Goal: Transaction & Acquisition: Purchase product/service

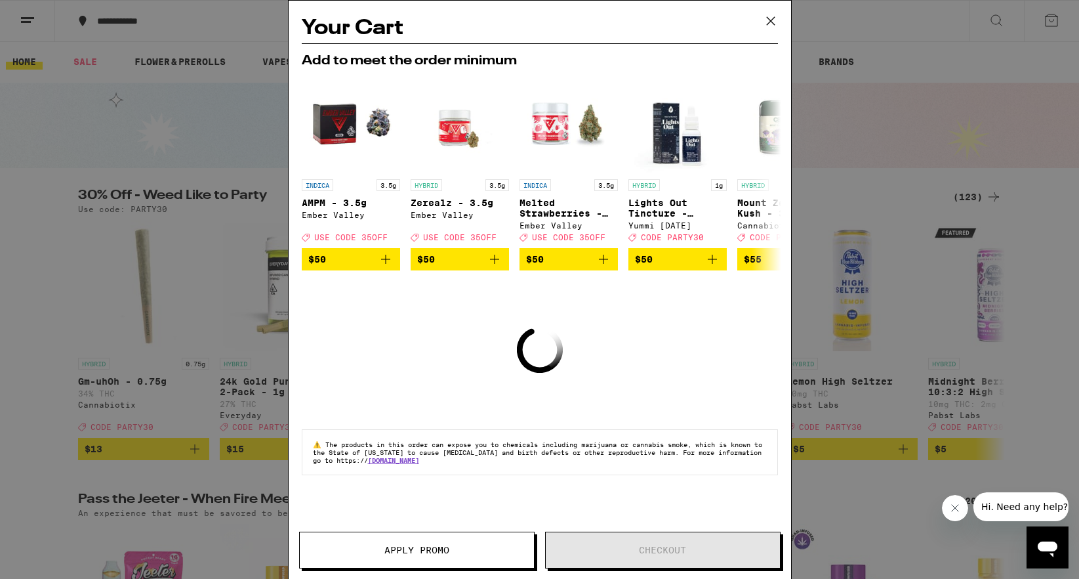
click at [878, 39] on div "Your Cart Add to meet the order minimum INDICA 3.5g AMPM - 3.5g Ember Valley De…" at bounding box center [539, 289] width 1079 height 579
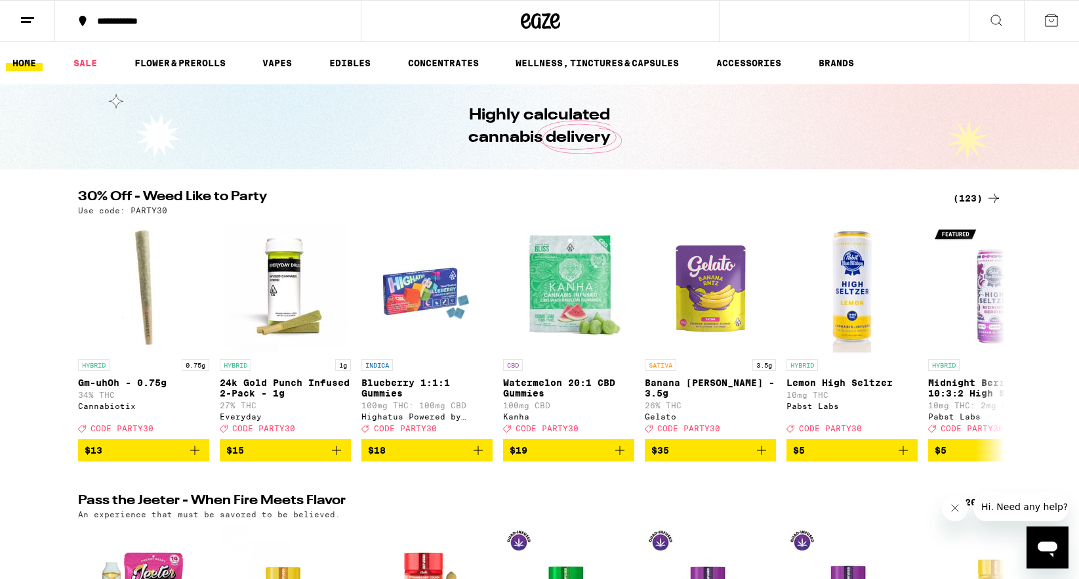
click at [1052, 16] on icon at bounding box center [1052, 20] width 12 height 12
click at [1051, 18] on icon at bounding box center [1052, 20] width 16 height 16
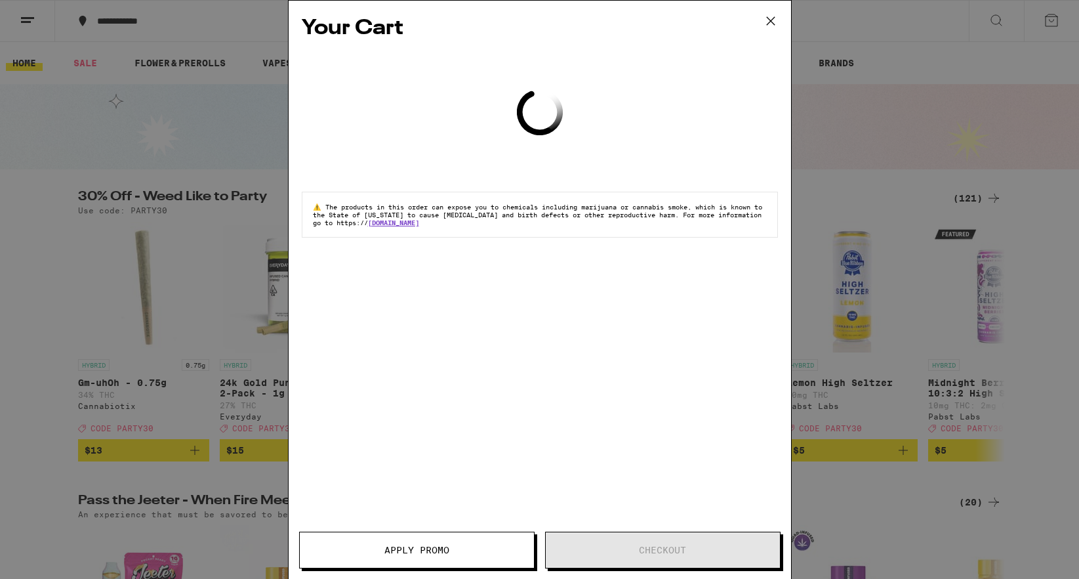
click at [23, 20] on div "Your Cart Loading ⚠️ The products in this order can expose you to chemicals inc…" at bounding box center [539, 289] width 1079 height 579
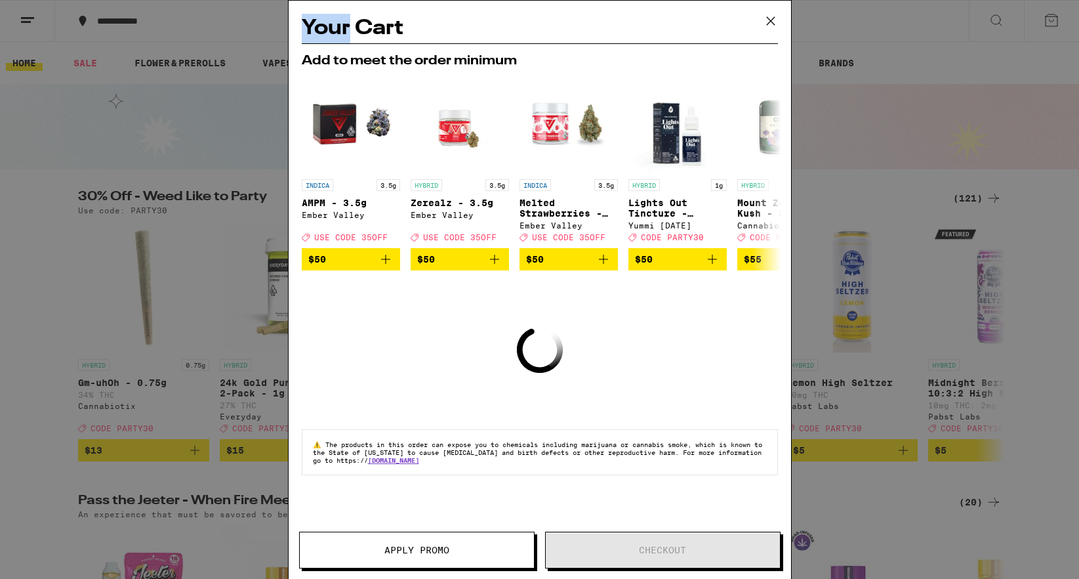
click at [23, 20] on div "Your Cart Add to meet the order minimum INDICA 3.5g AMPM - 3.5g Ember Valley De…" at bounding box center [539, 289] width 1079 height 579
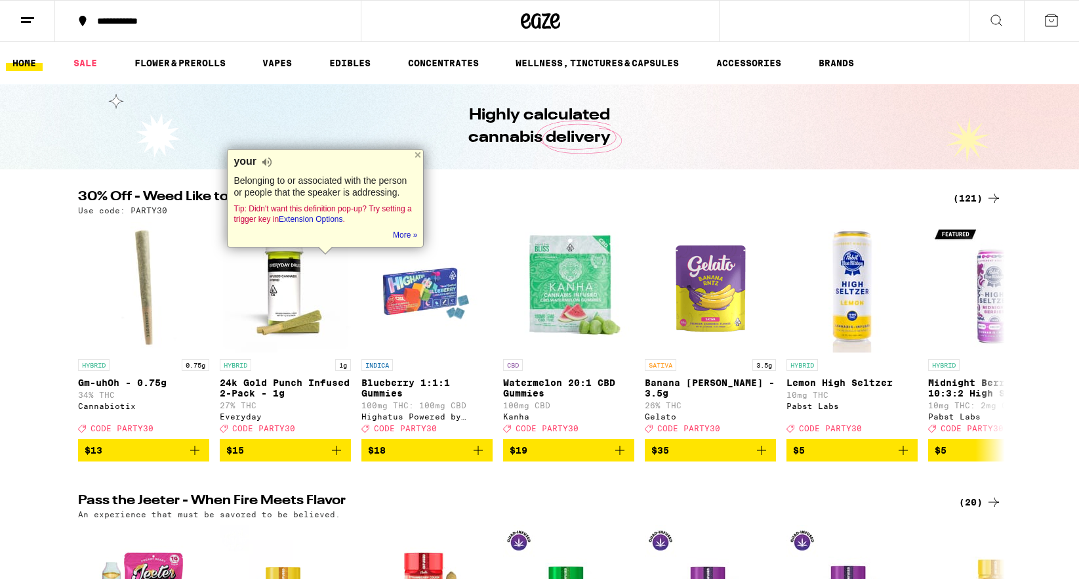
click at [23, 20] on div "Your Cart Add to meet the order minimum INDICA 3.5g AMPM - 3.5g Ember Valley De…" at bounding box center [539, 289] width 1079 height 579
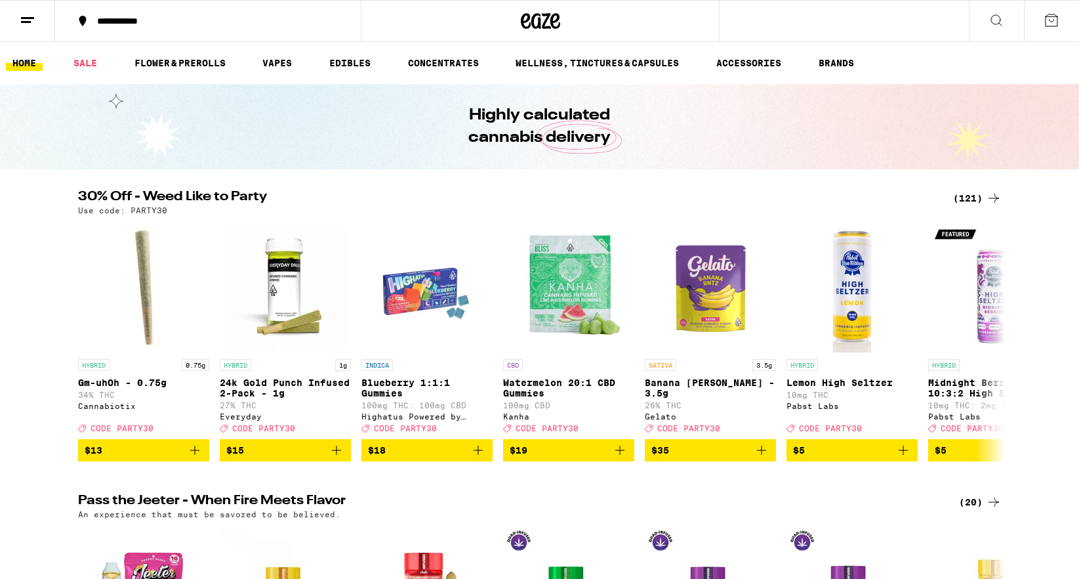
click at [23, 28] on button at bounding box center [27, 21] width 55 height 41
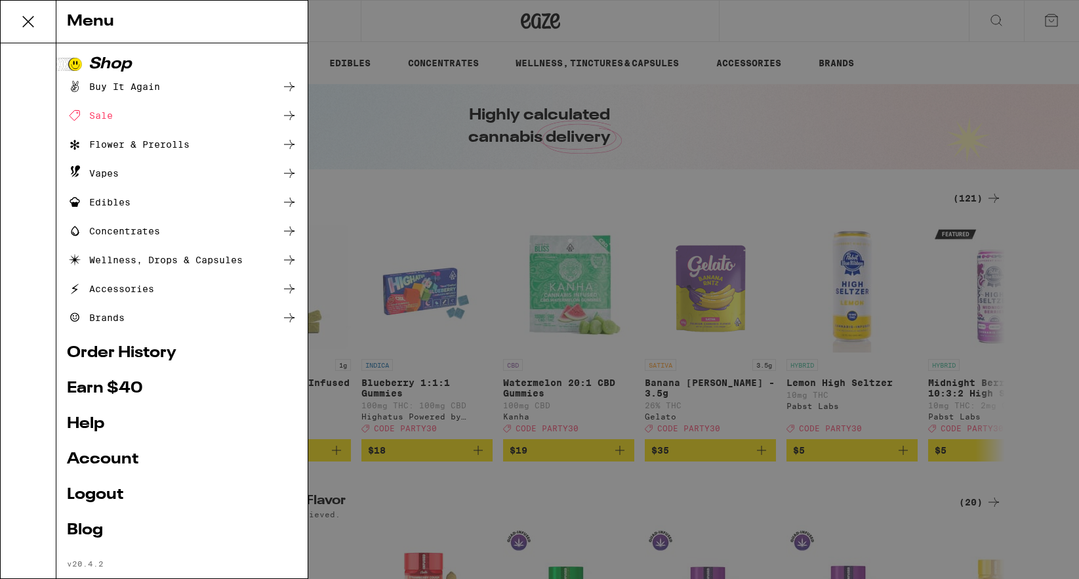
scroll to position [15, 0]
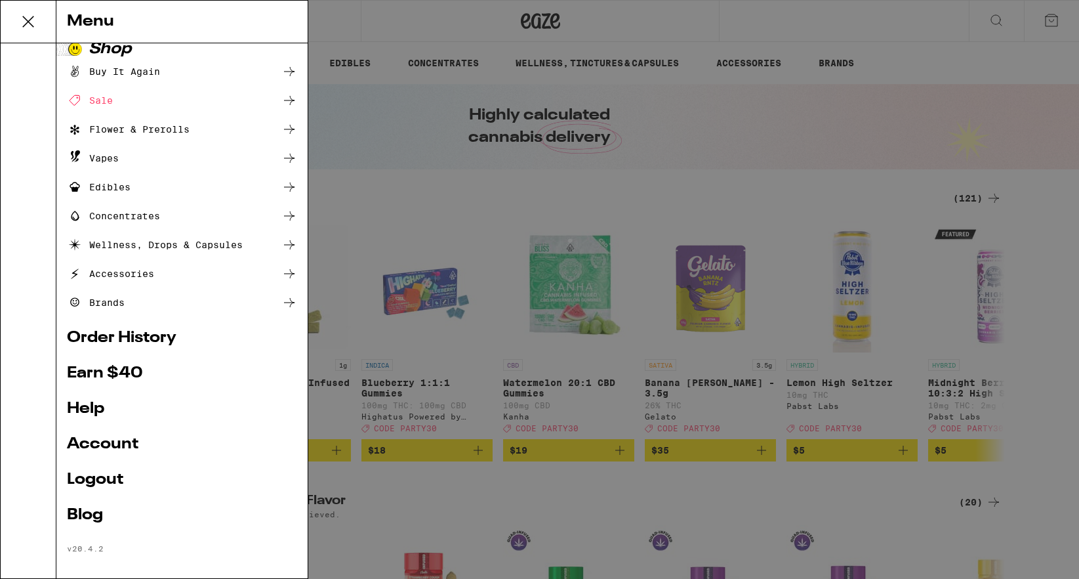
click at [100, 486] on link "Logout" at bounding box center [182, 480] width 230 height 16
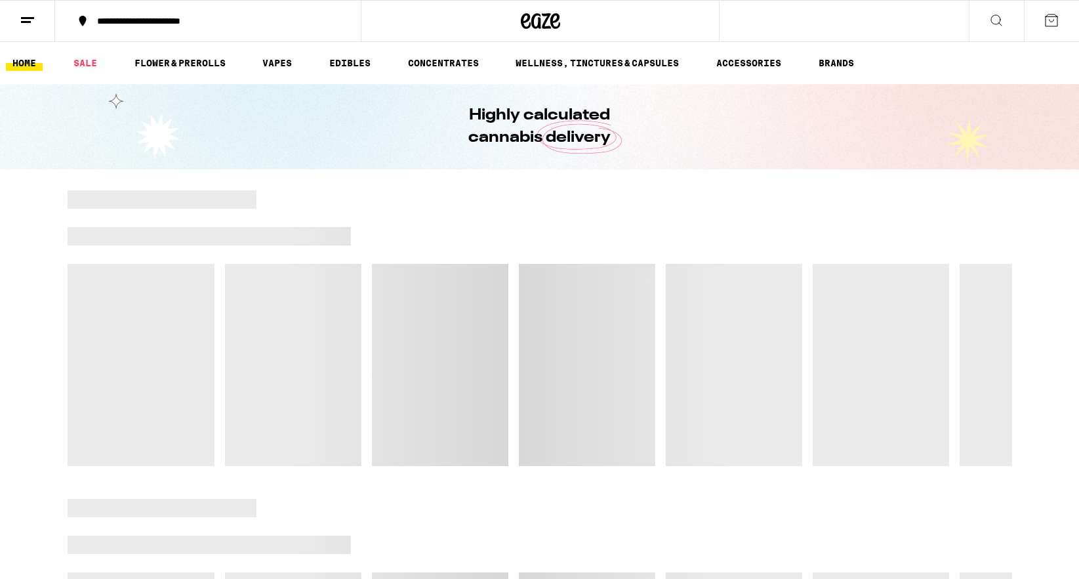
scroll to position [0, 0]
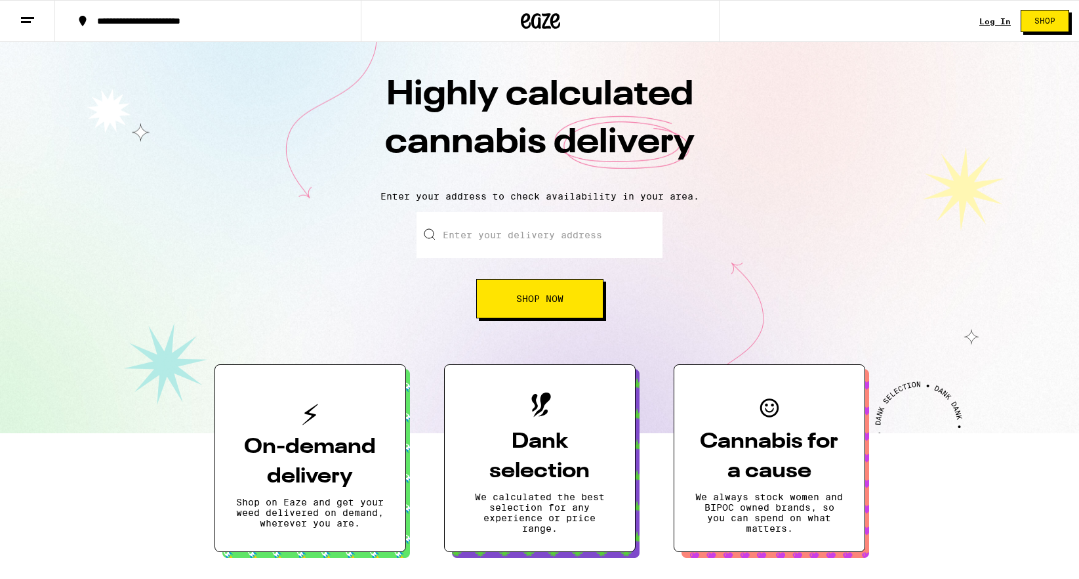
click at [990, 18] on link "Log In" at bounding box center [995, 21] width 31 height 9
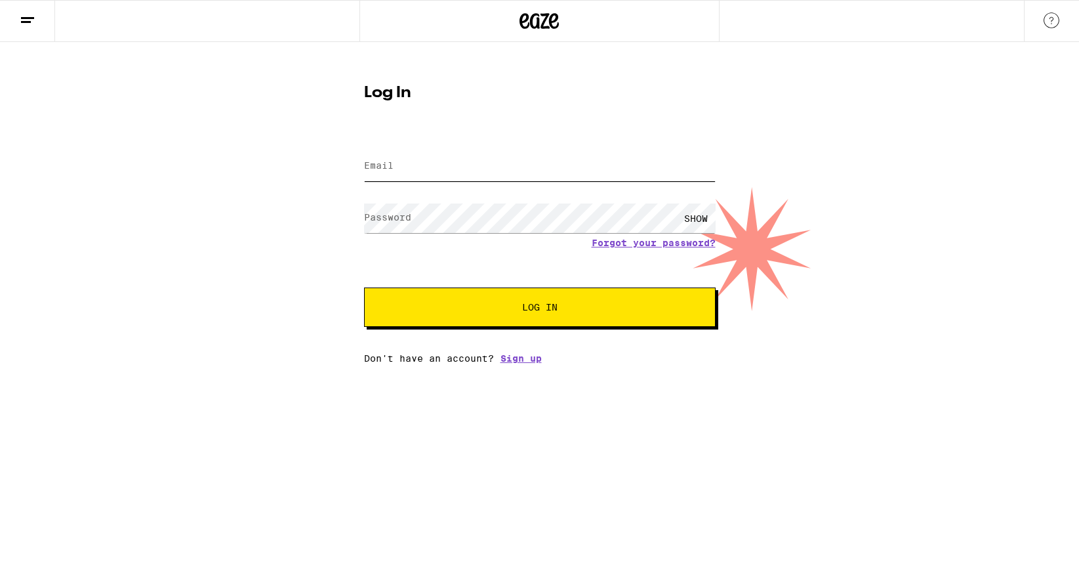
click at [532, 159] on input "Email" at bounding box center [540, 167] width 352 height 30
type input "[EMAIL_ADDRESS][DOMAIN_NAME]"
click at [988, 186] on div "Log In Email Email [EMAIL_ADDRESS][DOMAIN_NAME] Password Password SHOW Forgot y…" at bounding box center [539, 203] width 1079 height 322
click at [469, 308] on span "Log In" at bounding box center [539, 307] width 245 height 9
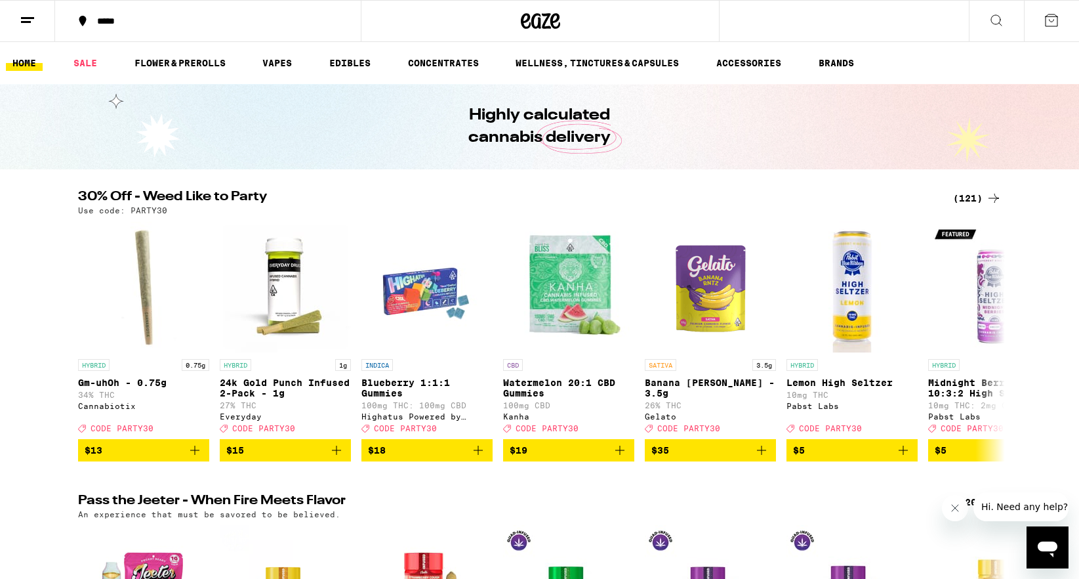
click at [1048, 20] on icon at bounding box center [1052, 20] width 16 height 16
